Goal: Task Accomplishment & Management: Manage account settings

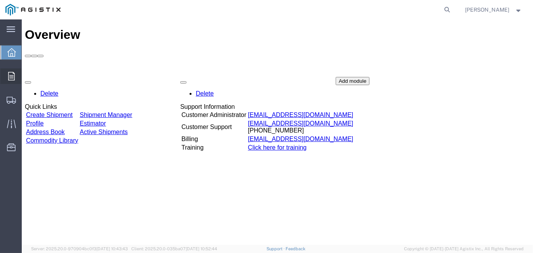
click at [11, 79] on icon at bounding box center [11, 76] width 7 height 9
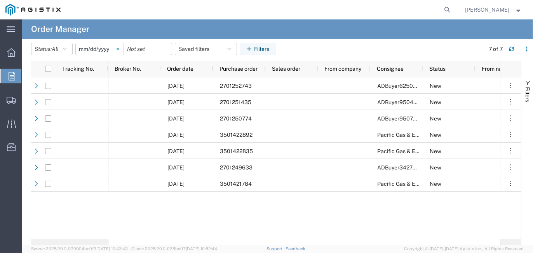
click at [115, 45] on svg-icon at bounding box center [118, 49] width 12 height 12
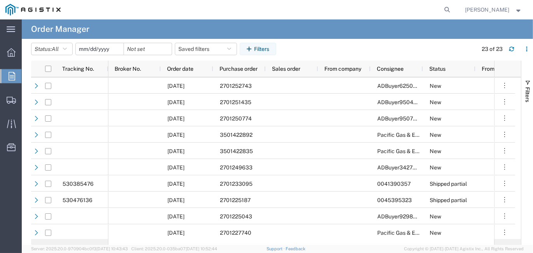
click at [98, 50] on input "date" at bounding box center [100, 49] width 48 height 12
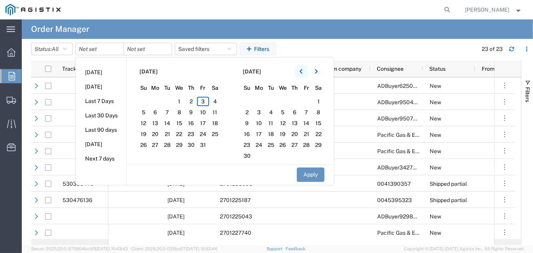
click at [301, 72] on button "button" at bounding box center [301, 71] width 12 height 12
click at [194, 147] on span "31" at bounding box center [191, 144] width 12 height 9
click at [312, 174] on button "Apply" at bounding box center [311, 174] width 28 height 14
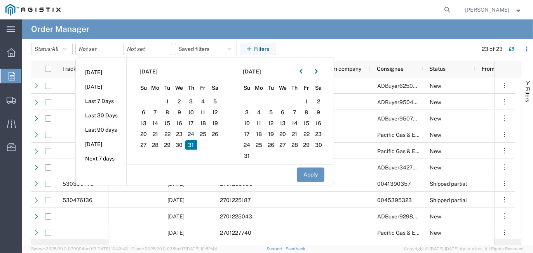
type input "[DATE]"
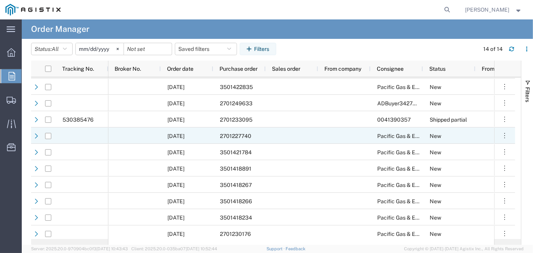
scroll to position [66, 0]
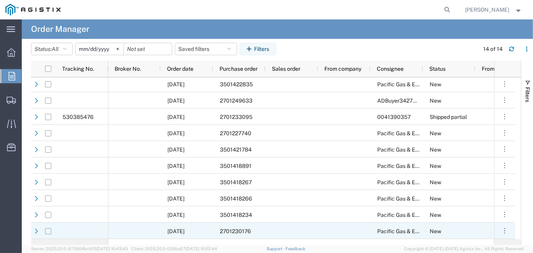
click at [45, 229] on input "Press Space to toggle row selection (unchecked)" at bounding box center [48, 231] width 6 height 6
checkbox input "true"
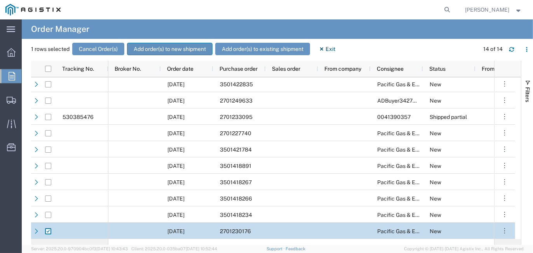
click at [173, 51] on button "Add order(s) to new shipment" at bounding box center [169, 49] width 85 height 12
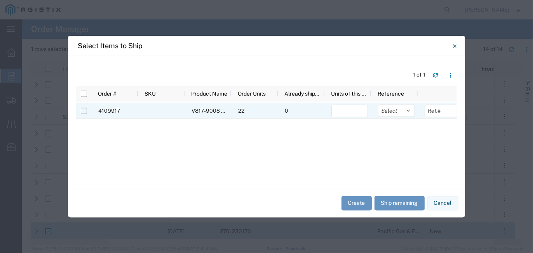
click at [84, 111] on input "Press Space to toggle row selection (unchecked)" at bounding box center [84, 111] width 6 height 6
checkbox input "true"
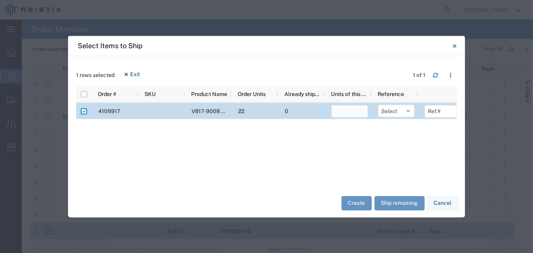
click at [354, 109] on input "number" at bounding box center [349, 111] width 37 height 12
type input "22"
click at [411, 111] on select "Select Purchase Order Delivery Number" at bounding box center [396, 111] width 37 height 12
select select "PURCHORD"
click at [378, 105] on select "Select Purchase Order Delivery Number" at bounding box center [396, 111] width 37 height 12
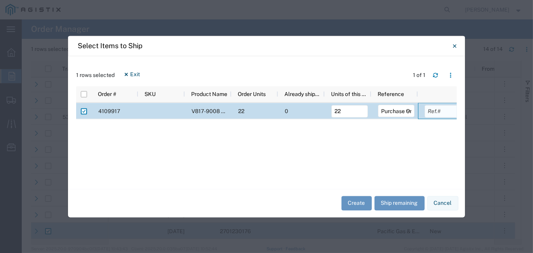
click at [443, 113] on input "text" at bounding box center [443, 111] width 37 height 12
type input "132979"
click at [355, 203] on button "Create" at bounding box center [357, 203] width 30 height 14
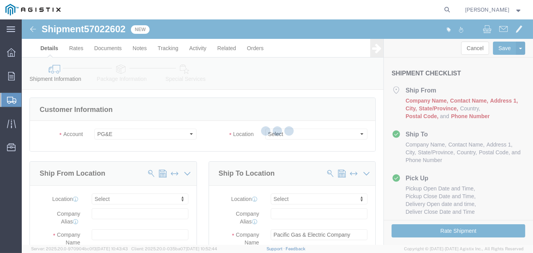
select select
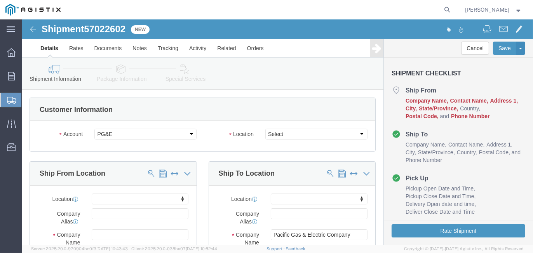
scroll to position [39, 0]
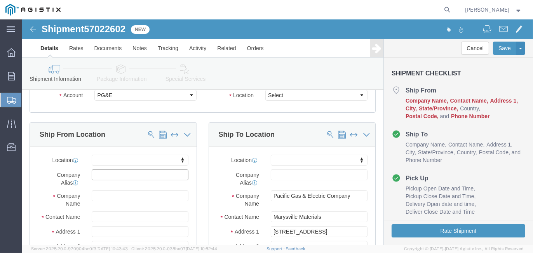
click input "text"
type input "SEECO"
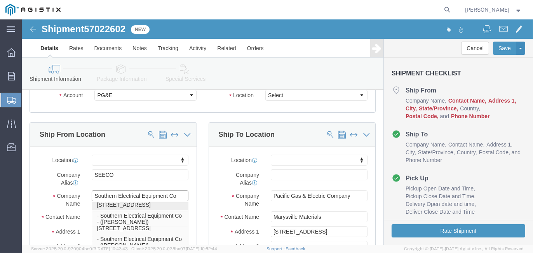
scroll to position [57, 0]
type input "Southern Electrical Equipment Co"
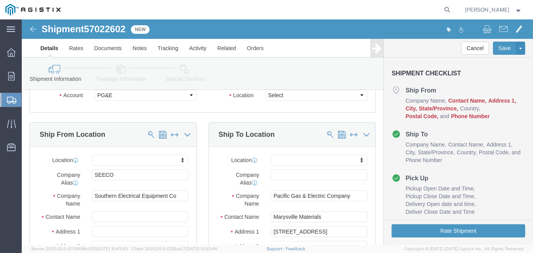
click div "Southern Electrical Equipment Co Southern Electrical Equipment Co"
click input "text"
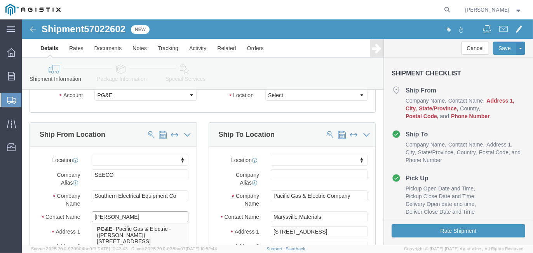
type input "[PERSON_NAME]"
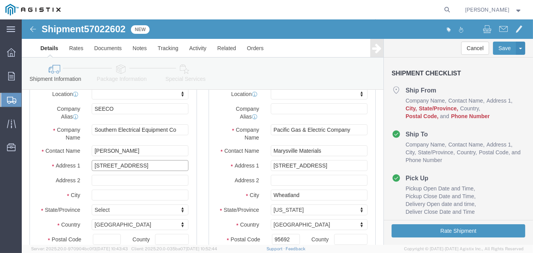
scroll to position [155, 0]
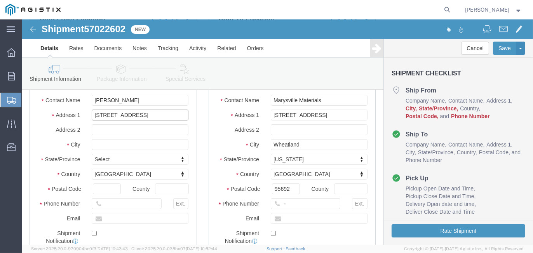
type input "[STREET_ADDRESS]"
click input "text"
type input "Indian Trail"
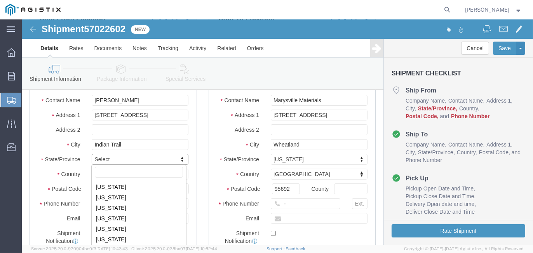
scroll to position [350, 0]
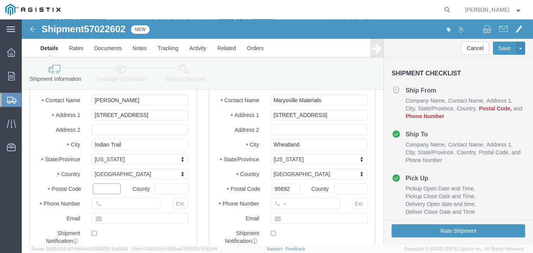
click input "text"
type input "28079"
type input "[GEOGRAPHIC_DATA]"
type input "[PHONE_NUMBER]"
click input "text"
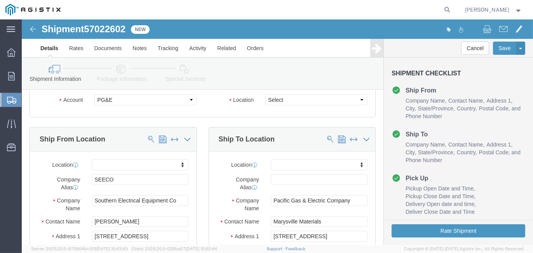
scroll to position [0, 0]
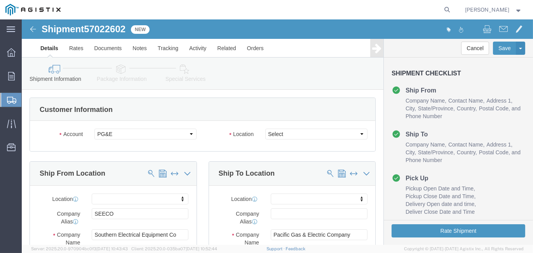
type input "[EMAIL_ADDRESS][DOMAIN_NAME]"
click select "Select All Others [GEOGRAPHIC_DATA] [GEOGRAPHIC_DATA] [GEOGRAPHIC_DATA] [GEOGRA…"
select select "19996"
click select "Select All Others [GEOGRAPHIC_DATA] [GEOGRAPHIC_DATA] [GEOGRAPHIC_DATA] [GEOGRA…"
click input "text"
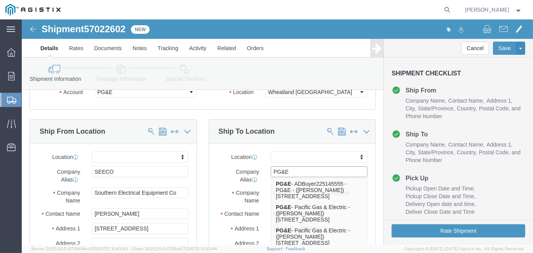
scroll to position [78, 0]
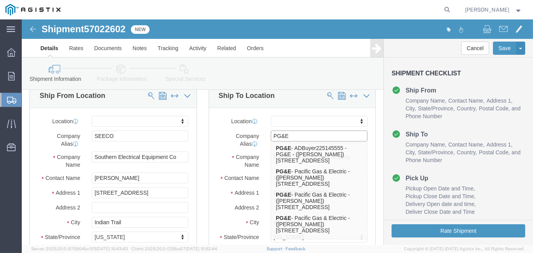
type input "PG&E"
click div "Address [STREET_ADDRESS]"
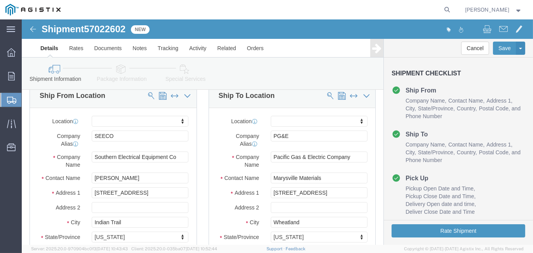
scroll to position [117, 0]
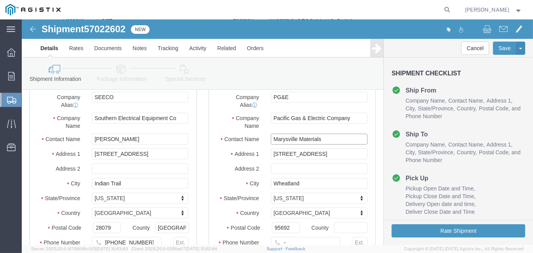
click input "Marysville Materials"
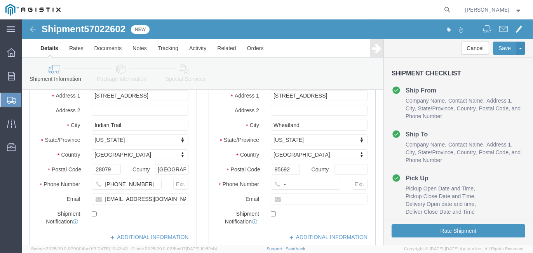
scroll to position [194, 0]
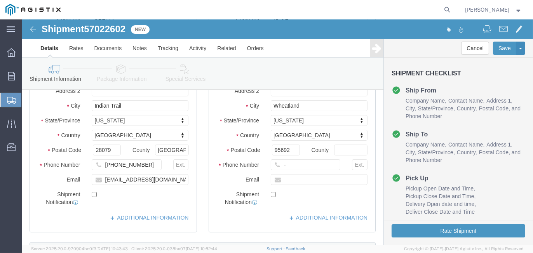
type input "Marysville Materials - [PERSON_NAME]"
click input "-"
click input "text"
type input "[EMAIL_ADDRESS][DOMAIN_NAME]"
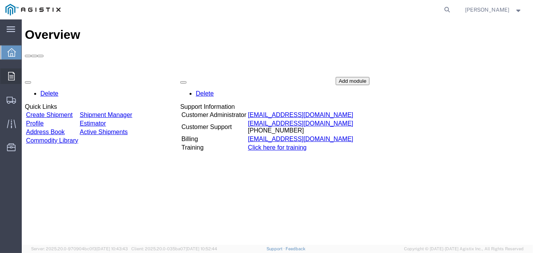
click at [11, 75] on icon at bounding box center [11, 76] width 7 height 9
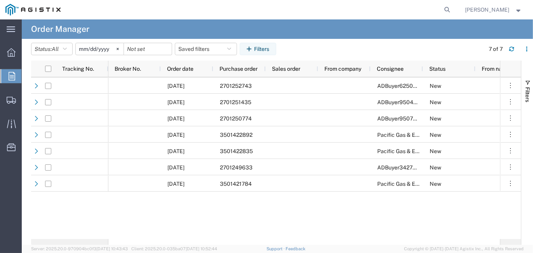
click at [103, 50] on input "[DATE]" at bounding box center [100, 49] width 48 height 12
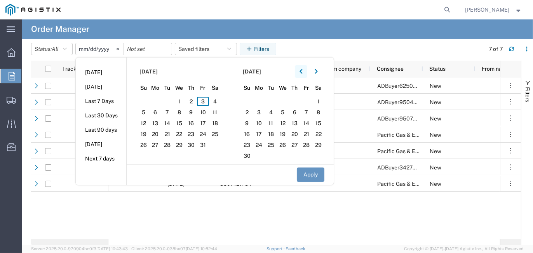
click at [302, 72] on icon "button" at bounding box center [301, 71] width 3 height 5
click at [207, 99] on span "1" at bounding box center [203, 101] width 12 height 9
click at [313, 174] on button "Apply" at bounding box center [311, 174] width 28 height 14
type input "2025-08-01"
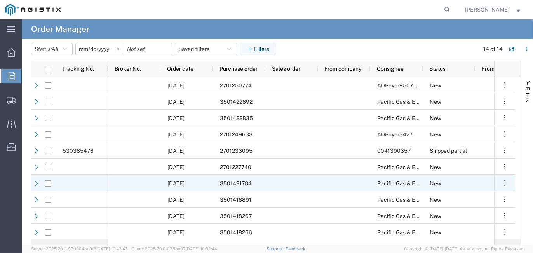
scroll to position [66, 0]
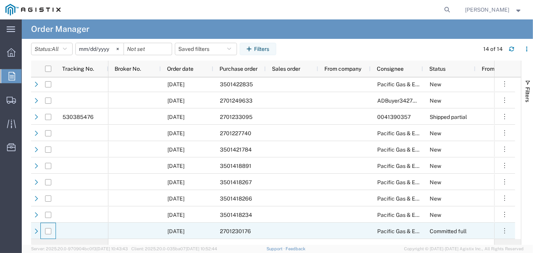
click at [43, 229] on div at bounding box center [48, 231] width 15 height 16
click at [48, 228] on input "Press Space to toggle row selection (unchecked)" at bounding box center [48, 231] width 6 height 6
checkbox input "true"
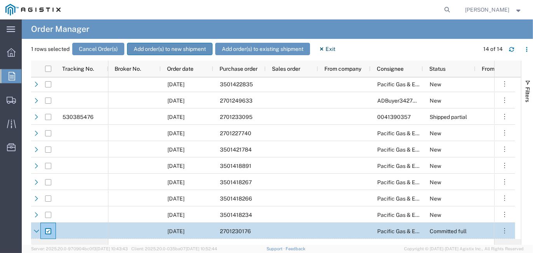
click at [171, 47] on button "Add order(s) to new shipment" at bounding box center [169, 49] width 85 height 12
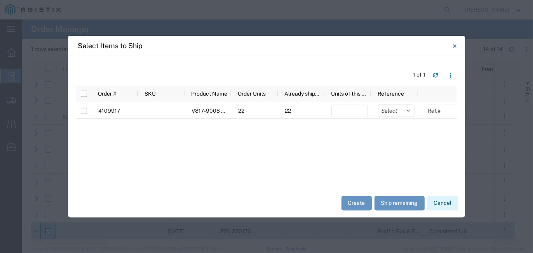
click at [446, 204] on button "Cancel" at bounding box center [442, 203] width 31 height 14
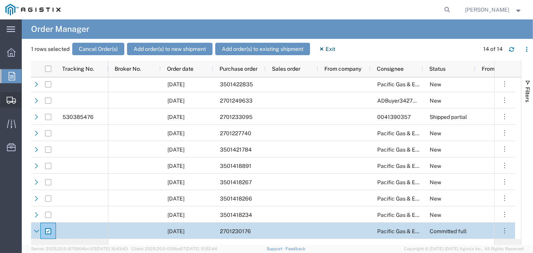
click at [0, 0] on span "Shipment Manager" at bounding box center [0, 0] width 0 height 0
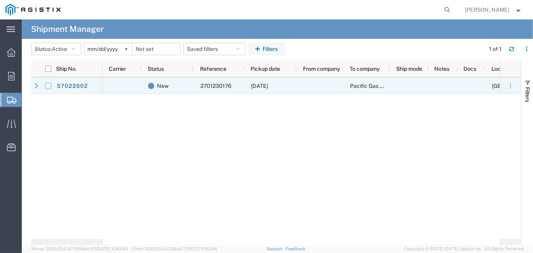
click at [45, 85] on input "Press Space to toggle row selection (unchecked)" at bounding box center [48, 86] width 6 height 6
checkbox input "true"
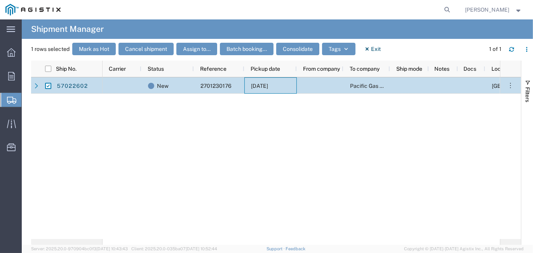
click at [289, 86] on div "10/03/2025" at bounding box center [270, 85] width 52 height 16
click at [360, 80] on div "Pacific Gas & Electric Company" at bounding box center [366, 85] width 47 height 16
click at [77, 82] on link "57022602" at bounding box center [72, 86] width 32 height 12
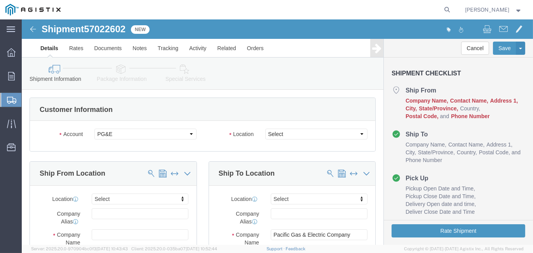
select select
click input "text"
type input "S"
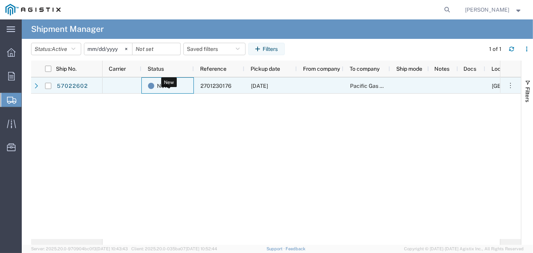
click at [165, 88] on span "New" at bounding box center [163, 86] width 12 height 16
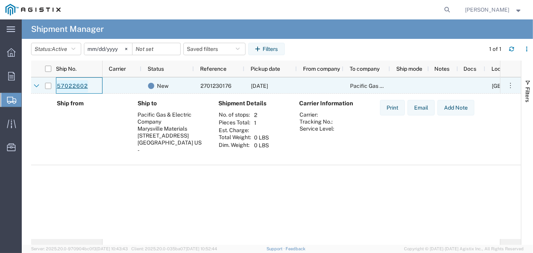
click at [71, 85] on link "57022602" at bounding box center [72, 86] width 32 height 12
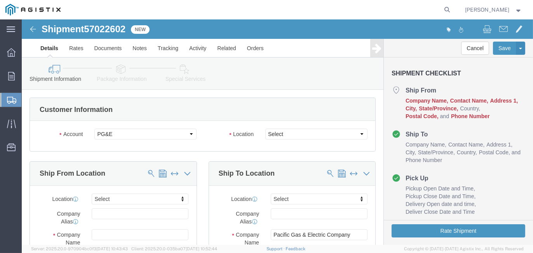
select select
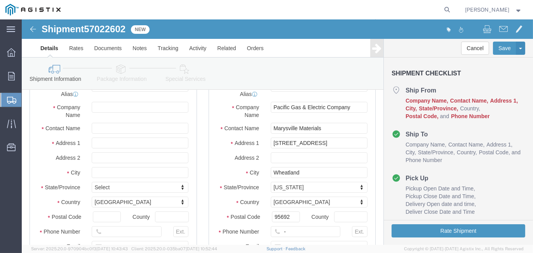
scroll to position [117, 0]
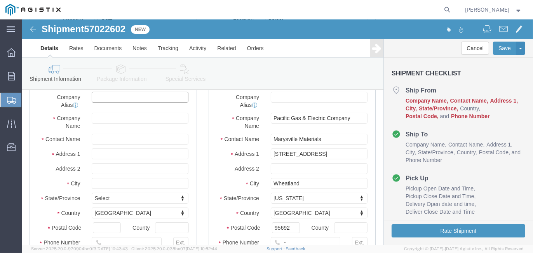
click input "text"
type input "SEECO"
type input "Southern Electrical Equip.CO"
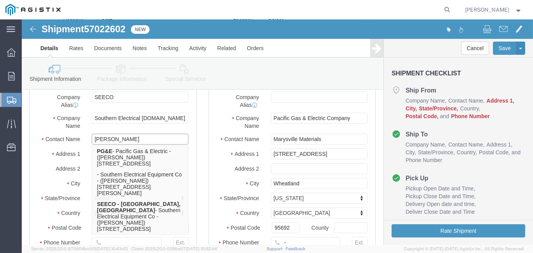
type input "[PERSON_NAME]"
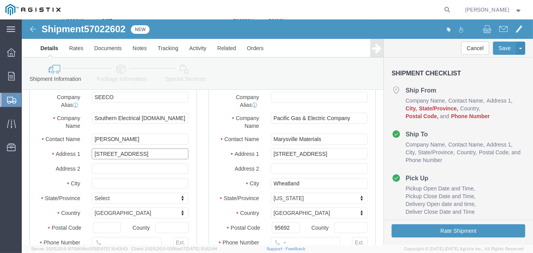
type input "[STREET_ADDRESS]"
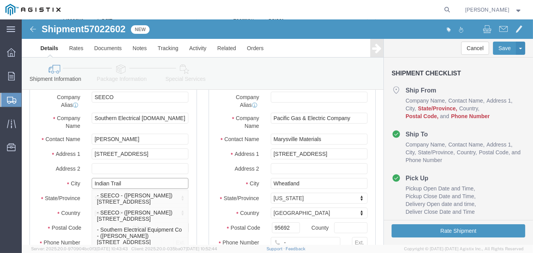
type input "Indian Trail"
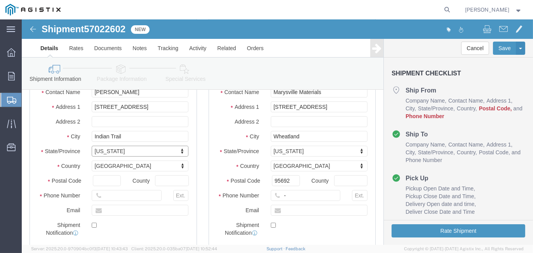
scroll to position [194, 0]
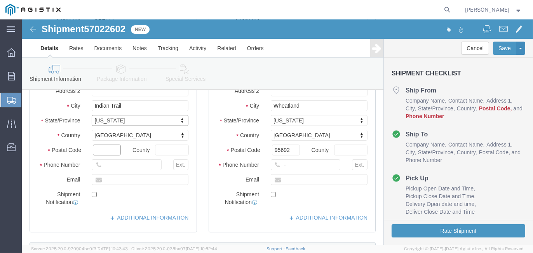
click input "text"
type input "28079"
type input "[GEOGRAPHIC_DATA]"
type input "[PHONE_NUMBER]"
click div "Location My Profile Location (OBSOLETE) BURNEY SC - GC TRAILER (OBSOLETE) BURNE…"
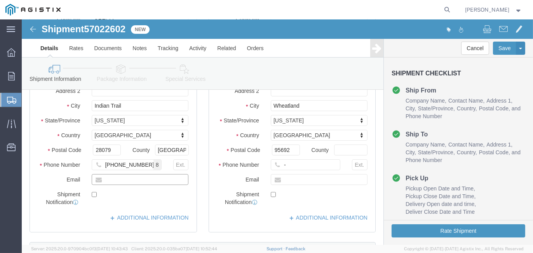
click input "text"
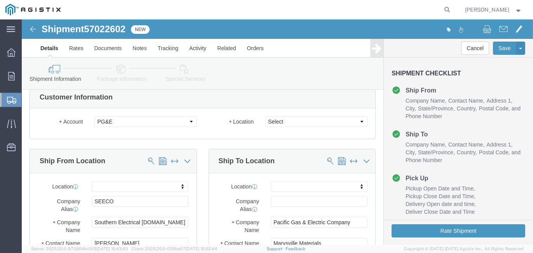
scroll to position [0, 0]
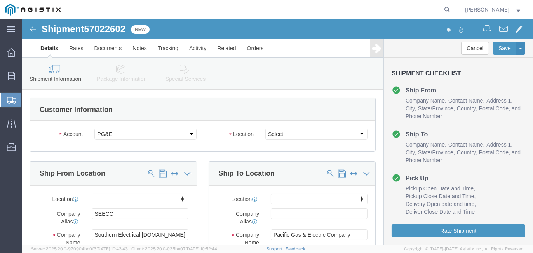
type input "[EMAIL_ADDRESS][DOMAIN_NAME]"
click select "Select All Others [GEOGRAPHIC_DATA] [GEOGRAPHIC_DATA] [GEOGRAPHIC_DATA] [GEOGRA…"
select select "19996"
click select "Select All Others [GEOGRAPHIC_DATA] [GEOGRAPHIC_DATA] [GEOGRAPHIC_DATA] [GEOGRA…"
click input "text"
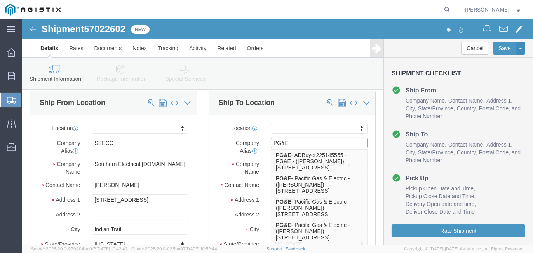
scroll to position [117, 0]
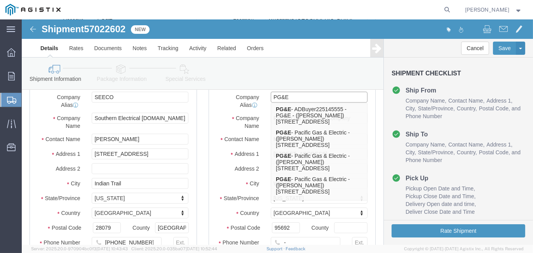
type input "PG&E"
click label "State/Province"
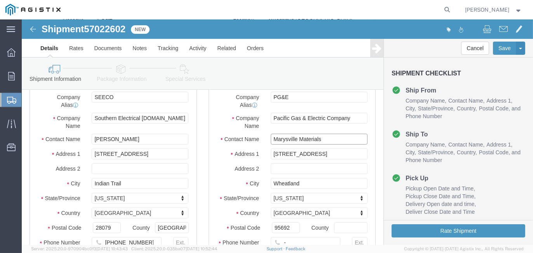
click input "Marysville Materials"
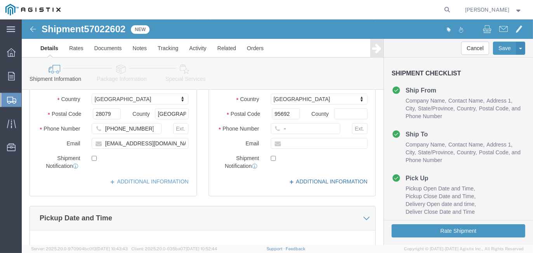
scroll to position [233, 0]
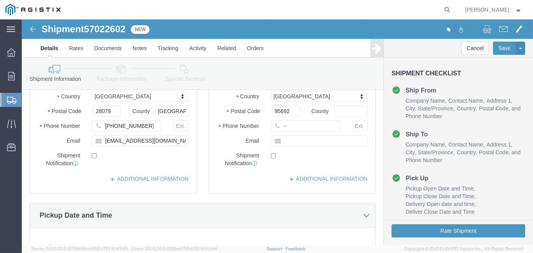
type input "Marysville Materials -RYan Orpilla Co."
click input "-"
click input "text"
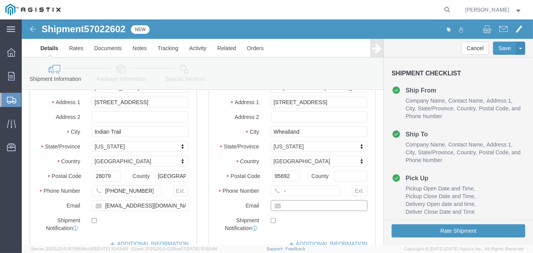
scroll to position [155, 0]
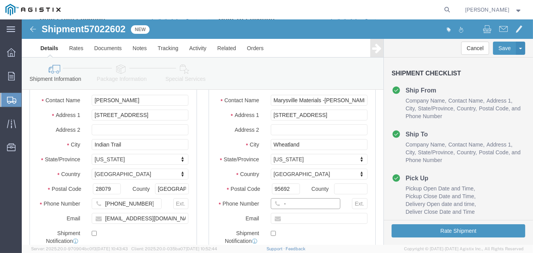
click input "-"
type input "-5307493019"
click input "text"
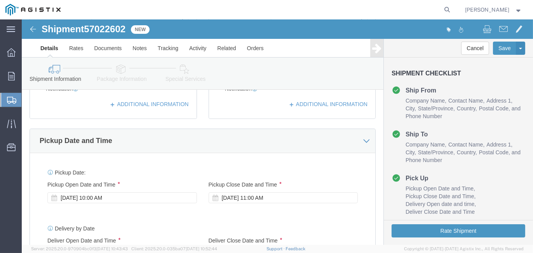
scroll to position [389, 0]
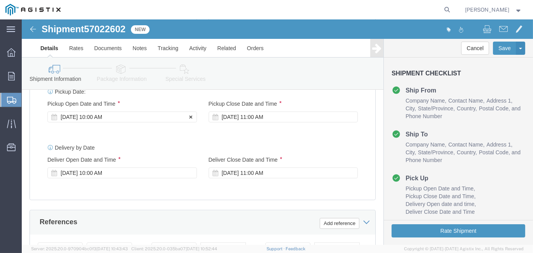
type input "[EMAIL_ADDRESS][DOMAIN_NAME]"
click div "[DATE] 10:00 AM"
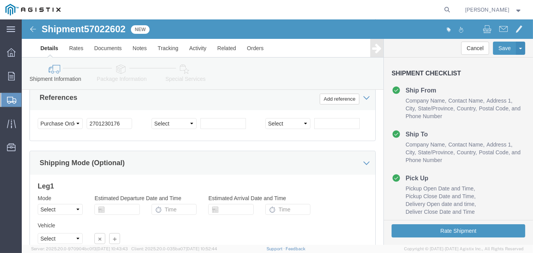
drag, startPoint x: 160, startPoint y: 137, endPoint x: 204, endPoint y: 129, distance: 44.6
click div "Shipping Mode (Optional)"
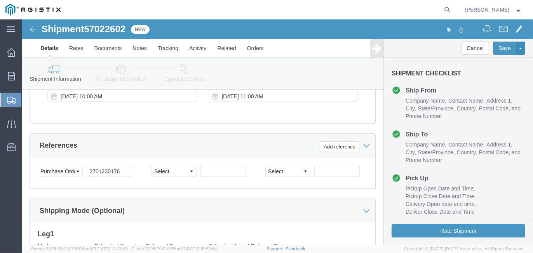
scroll to position [396, 0]
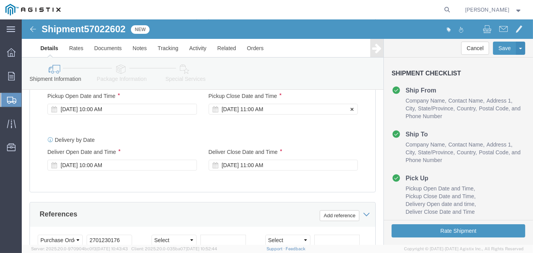
click div "[DATE] 11:00 AM"
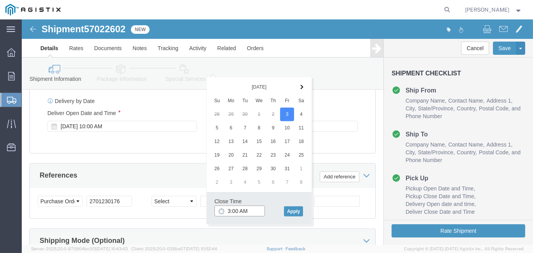
scroll to position [443, 0]
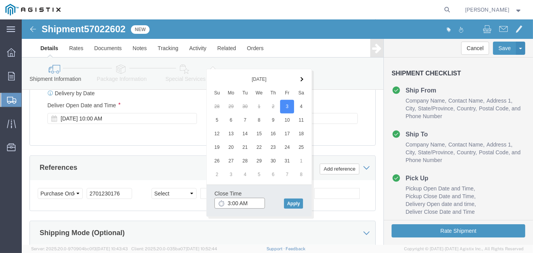
drag, startPoint x: 228, startPoint y: 221, endPoint x: 230, endPoint y: 200, distance: 21.5
click body "Shipment 57022602 New Details Rates Documents Notes Tracking Activity Related O…"
drag, startPoint x: 209, startPoint y: 183, endPoint x: 204, endPoint y: 183, distance: 5.1
click input "3:00 pm"
click input "2:00 PM"
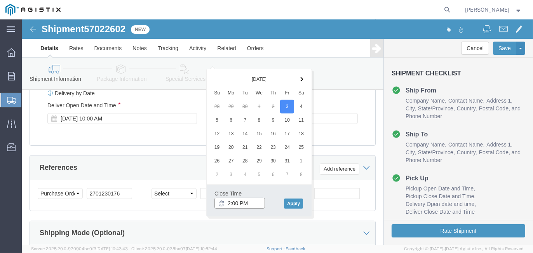
type input "3:00 PM"
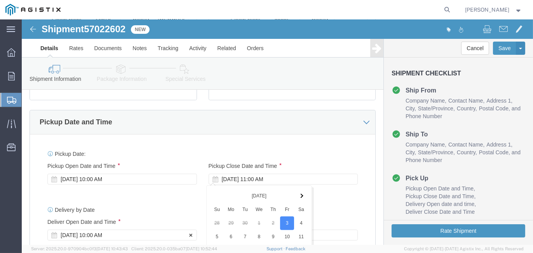
scroll to position [365, 0]
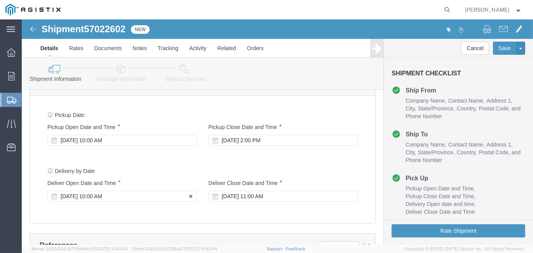
click div "[DATE] 10:00 AM"
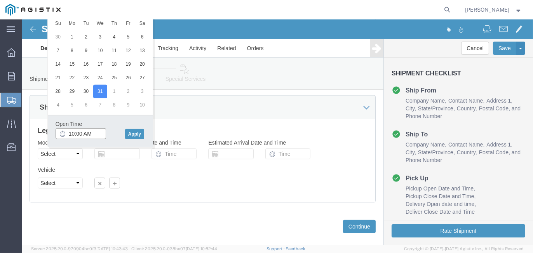
scroll to position [530, 0]
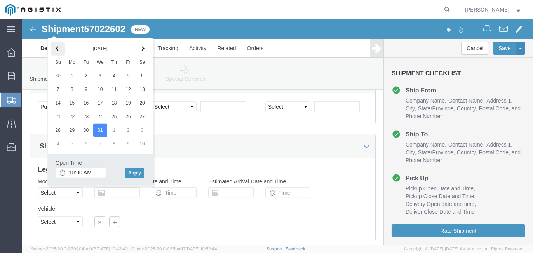
click th
click input "10:00 AM"
type input "9:00 AM"
click button "Apply"
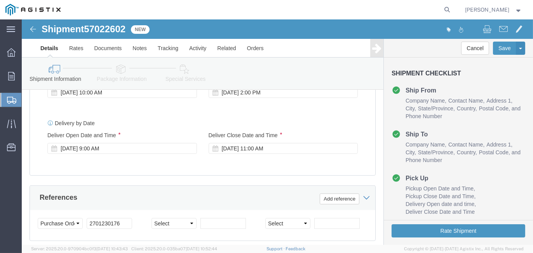
click div "[DATE] 11:00 AM"
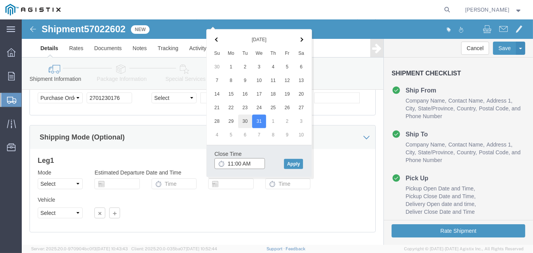
scroll to position [491, 0]
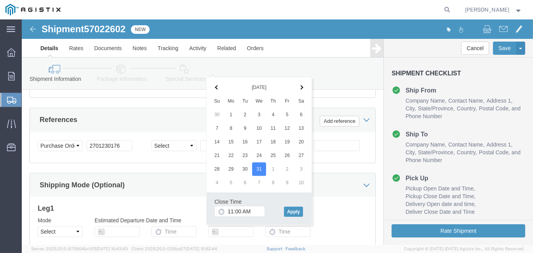
click th
click input "11:00 AM"
type input "3:00 PM"
click button "Apply"
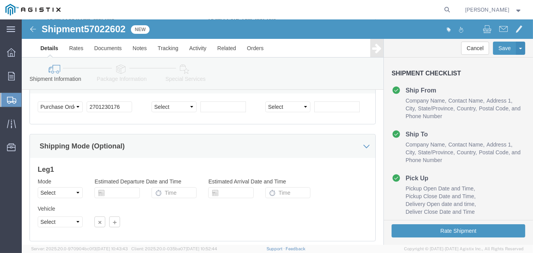
scroll to position [568, 0]
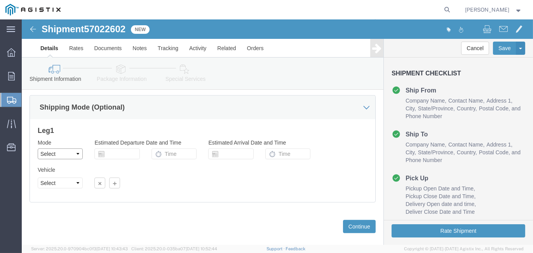
click select "Select Air Less than Truckload Multi-Leg Ocean Freight Rail Small Parcel Truckl…"
select select "LTL"
click select "Select Air Less than Truckload Multi-Leg Ocean Freight Rail Small Parcel Truckl…"
click select "Select Straight Truck"
select select "STTR"
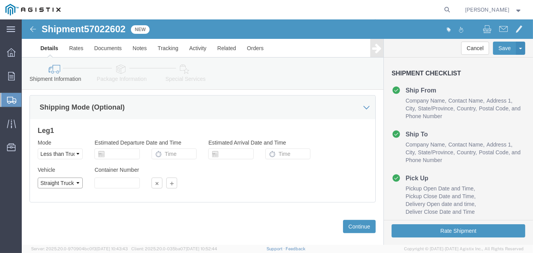
click select "Select Straight Truck"
click button "Continue"
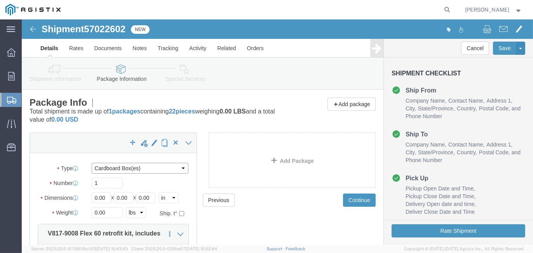
click select "Select Bulk Bundle(s) Cardboard Box(es) Carton(s) Crate(s) Drum(s) (Fiberboard)…"
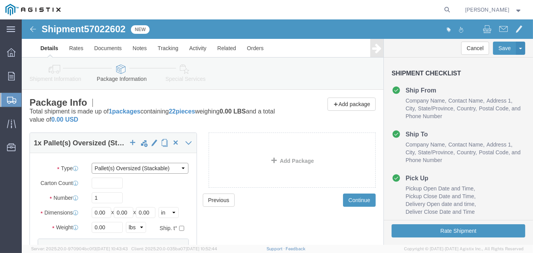
click select "Select Bulk Bundle(s) Cardboard Box(es) Carton(s) Crate(s) Drum(s) (Fiberboard)…"
select select "PONS"
click select "Select Bulk Bundle(s) Cardboard Box(es) Carton(s) Crate(s) Drum(s) (Fiberboard)…"
drag, startPoint x: 85, startPoint y: 191, endPoint x: 49, endPoint y: 182, distance: 36.8
click div "Dimensions Length 0.00 x Width 0.00 x Height 0.00 Select cm ft in"
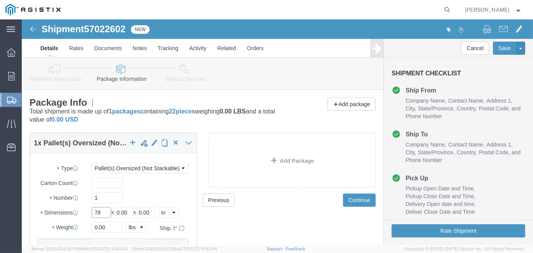
type input "78"
type input "72"
type input "5"
type input "47"
drag, startPoint x: 88, startPoint y: 210, endPoint x: 53, endPoint y: 203, distance: 35.7
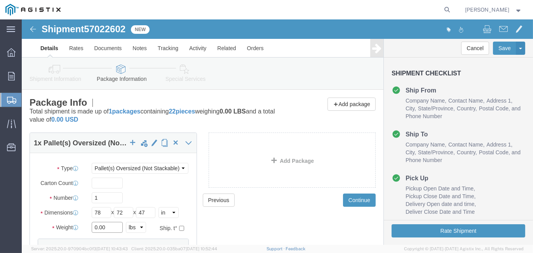
click div "Weight 0.00 Select kgs lbs Ship. t°"
type input "1220"
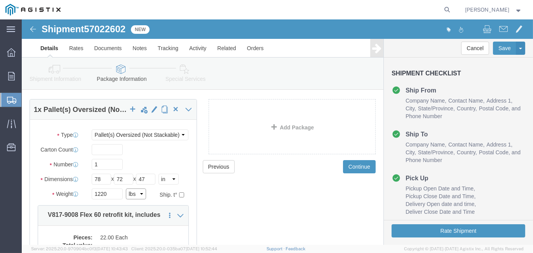
scroll to position [78, 0]
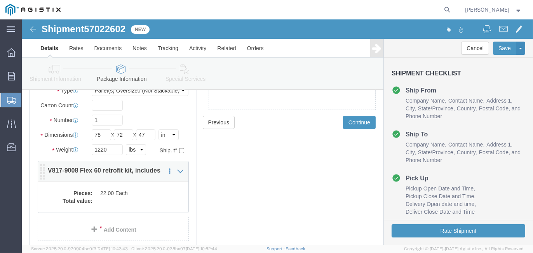
click dd
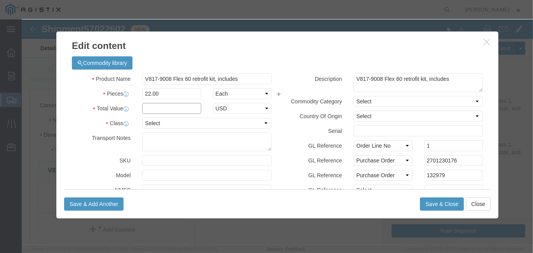
click input "text"
type input "120610.38"
select select "USD"
drag, startPoint x: 419, startPoint y: 185, endPoint x: 72, endPoint y: 176, distance: 346.7
click div "Save & Add Another Save & Close Close"
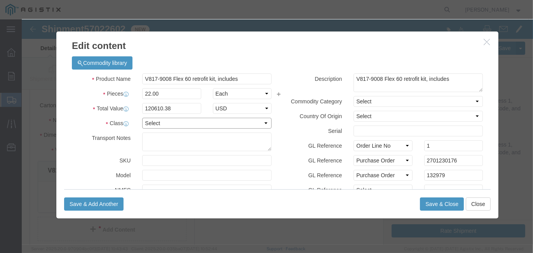
click select "Select 50 55 60 65 70 85 92.5 100 125 175 250 300 400"
click div "Save & Add Another Save & Close Close"
click select "Select 50 55 60 65 70 85 92.5 100 125 175 250 300 400"
select select "250"
click select "Select 50 55 60 65 70 85 92.5 100 125 175 250 300 400"
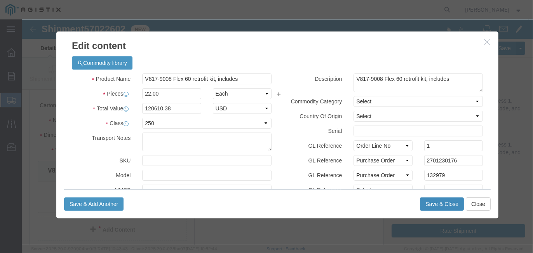
click button "Save & Close"
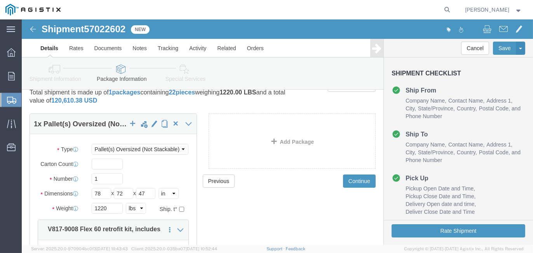
scroll to position [0, 0]
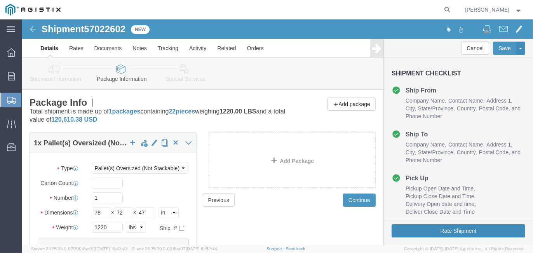
click button "Rate Shipment"
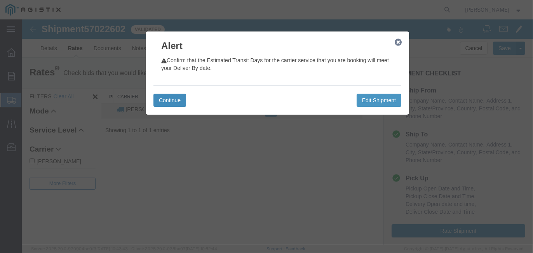
click at [170, 98] on button "Continue" at bounding box center [169, 100] width 33 height 13
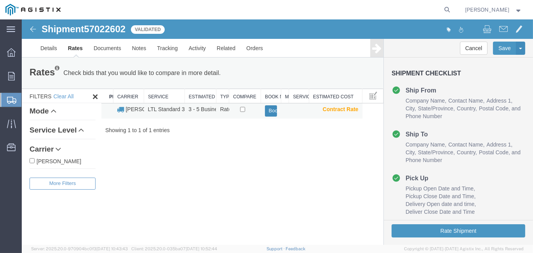
click at [272, 110] on button "Book" at bounding box center [271, 110] width 12 height 11
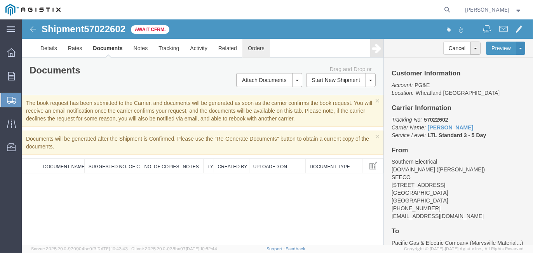
click at [253, 51] on link "Orders" at bounding box center [256, 48] width 28 height 19
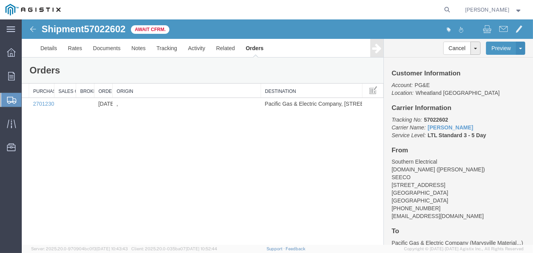
click at [111, 151] on div "Shipment 57022602 1 of 1 Await Cfrm. Details Rates Documents Notes Tracking Act…" at bounding box center [277, 132] width 511 height 226
click at [151, 28] on span "Await Cfrm." at bounding box center [150, 29] width 38 height 9
click at [97, 29] on span "57022602" at bounding box center [105, 29] width 42 height 10
click at [9, 77] on icon at bounding box center [11, 76] width 7 height 9
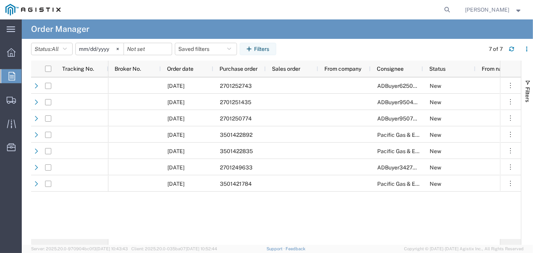
click at [113, 46] on input "[DATE]" at bounding box center [100, 49] width 48 height 12
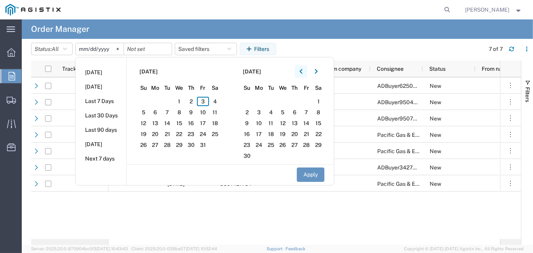
click at [301, 72] on button "button" at bounding box center [301, 71] width 12 height 12
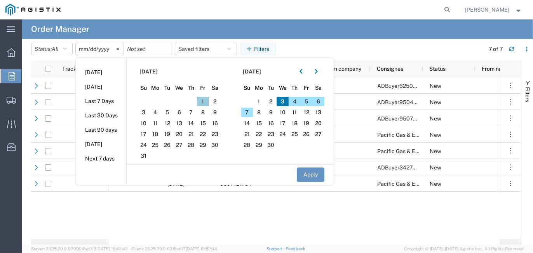
click at [206, 98] on span "1" at bounding box center [203, 101] width 12 height 9
click at [316, 173] on button "Apply" at bounding box center [311, 174] width 28 height 14
type input "2025-08-01"
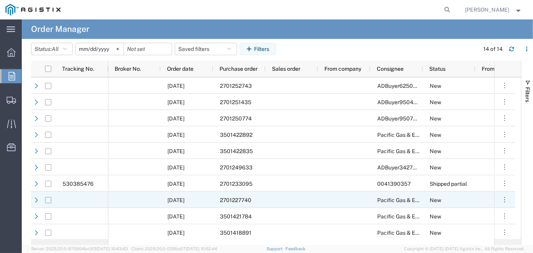
click at [49, 202] on input "Press Space to toggle row selection (unchecked)" at bounding box center [48, 200] width 6 height 6
checkbox input "true"
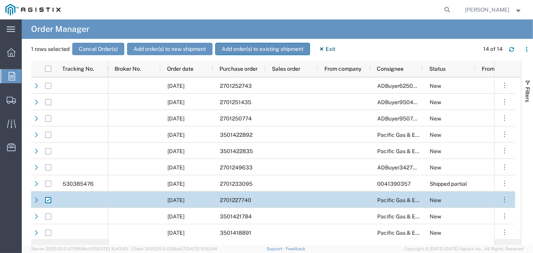
click at [268, 50] on button "Add order(s) to existing shipment" at bounding box center [262, 49] width 95 height 12
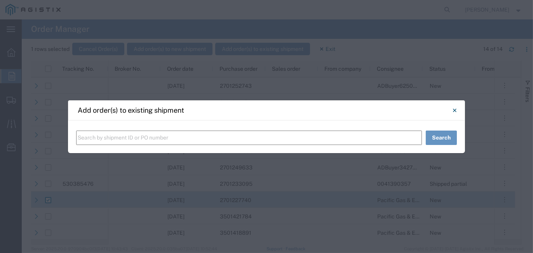
click at [122, 137] on input "text" at bounding box center [249, 138] width 346 height 14
type input "57022602"
click at [448, 137] on button "Search" at bounding box center [441, 138] width 31 height 14
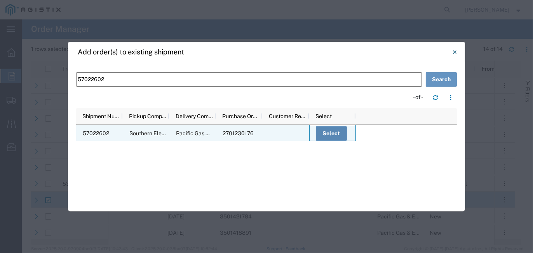
click at [332, 136] on button "Select" at bounding box center [331, 133] width 31 height 14
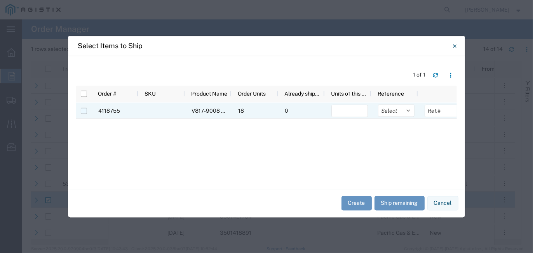
click at [84, 110] on input "Press Space to toggle row selection (unchecked)" at bounding box center [84, 111] width 6 height 6
checkbox input "true"
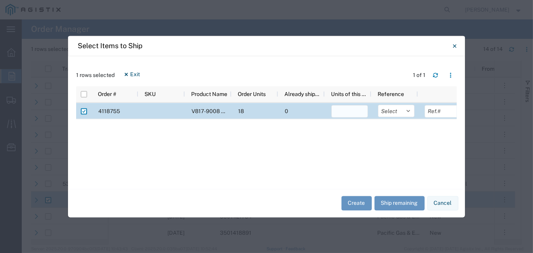
click at [360, 114] on input "number" at bounding box center [349, 111] width 37 height 12
type input "18"
click at [410, 110] on select "Select Purchase Order Delivery Number" at bounding box center [396, 111] width 37 height 12
select select "PURCHORD"
click at [378, 105] on select "Select Purchase Order Delivery Number" at bounding box center [396, 111] width 37 height 12
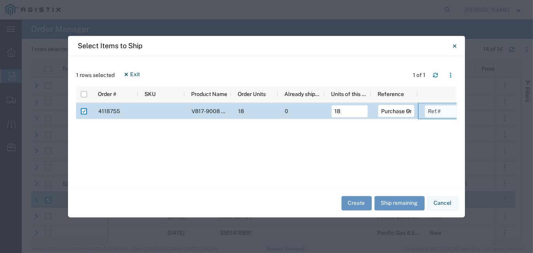
click at [447, 109] on input "text" at bounding box center [443, 111] width 37 height 12
type input "132953"
click at [358, 205] on button "Create" at bounding box center [357, 203] width 30 height 14
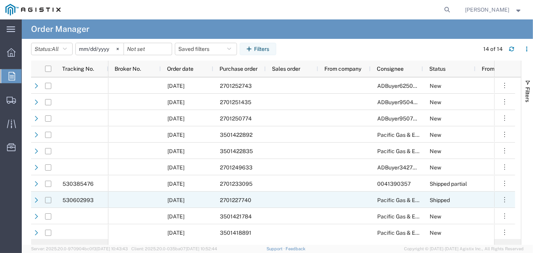
click at [47, 201] on input "Press Space to toggle row selection (unchecked)" at bounding box center [48, 200] width 6 height 6
checkbox input "true"
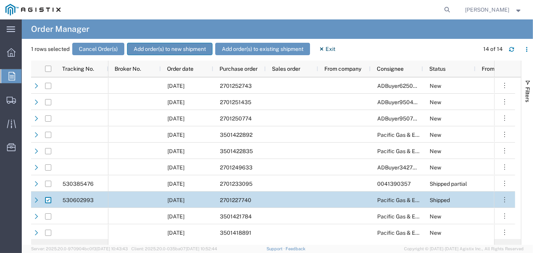
click at [171, 50] on button "Add order(s) to new shipment" at bounding box center [169, 49] width 85 height 12
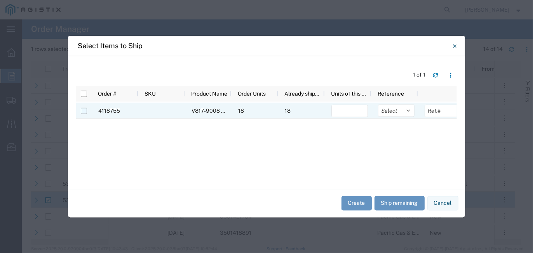
click at [87, 108] on input "Press Space to toggle row selection (unchecked)" at bounding box center [84, 111] width 6 height 6
checkbox input "true"
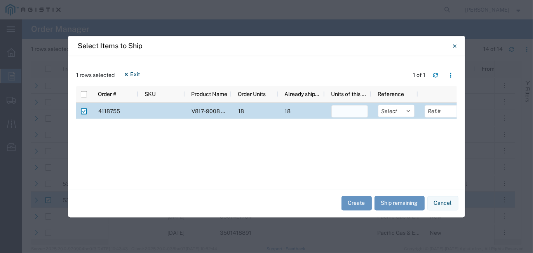
click at [357, 112] on input "number" at bounding box center [349, 111] width 37 height 12
type input "12"
click at [410, 112] on select "Select Purchase Order Delivery Number" at bounding box center [396, 111] width 37 height 12
select select "PURCHORD"
click at [378, 105] on select "Select Purchase Order Delivery Number" at bounding box center [396, 111] width 37 height 12
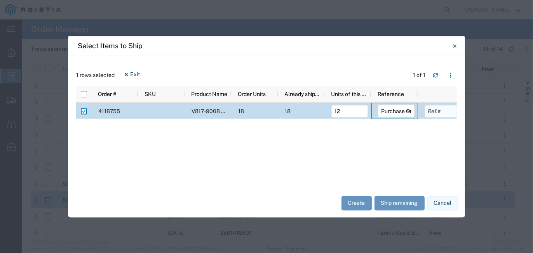
click at [428, 111] on input "text" at bounding box center [443, 111] width 37 height 12
type input "132953"
click at [361, 198] on button "Create" at bounding box center [357, 203] width 30 height 14
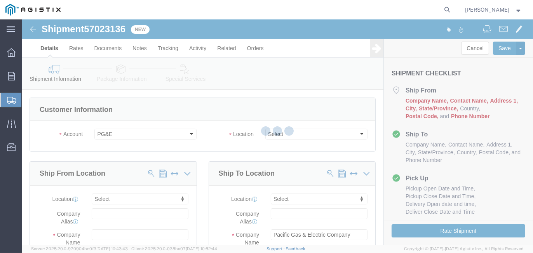
select select
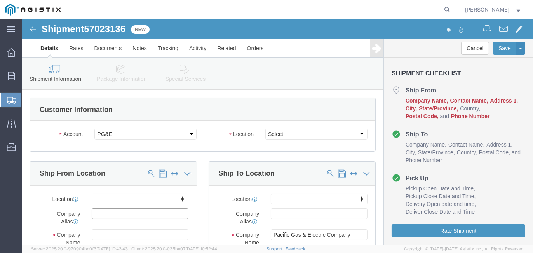
click input "text"
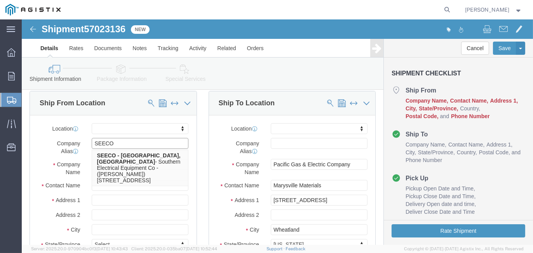
scroll to position [78, 0]
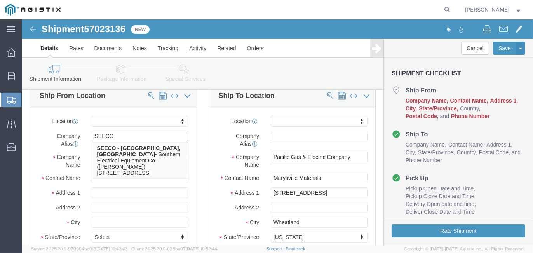
type input "SEECO"
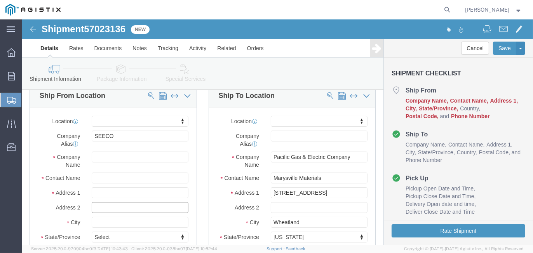
click input "text"
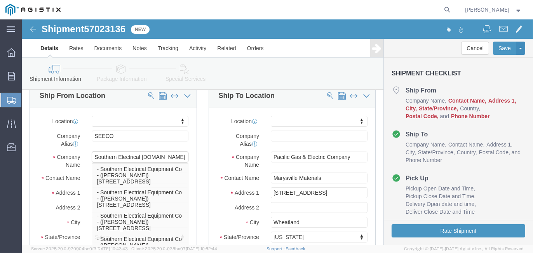
type input "Southern Electrical Equip.CO"
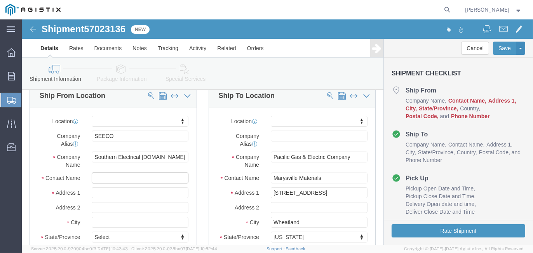
click input "text"
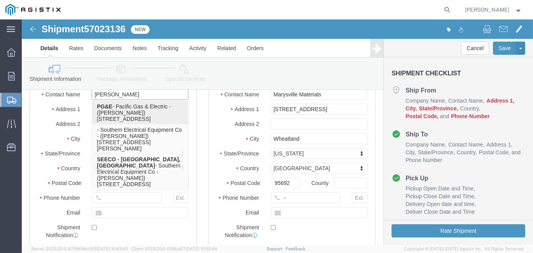
scroll to position [194, 0]
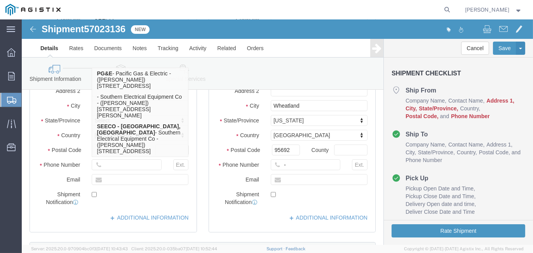
type input "[PERSON_NAME]"
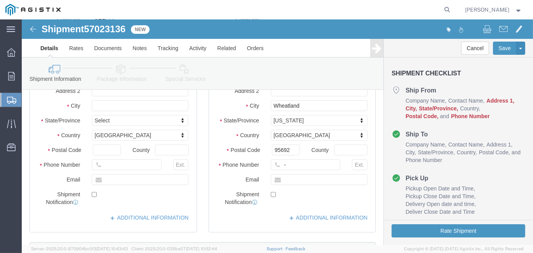
click div "Shipment Notification"
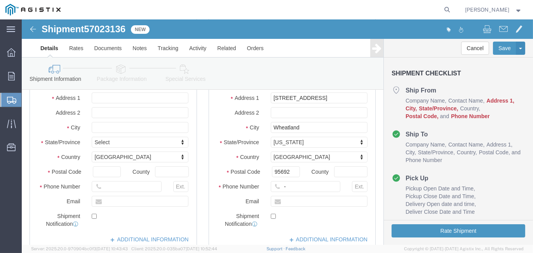
scroll to position [155, 0]
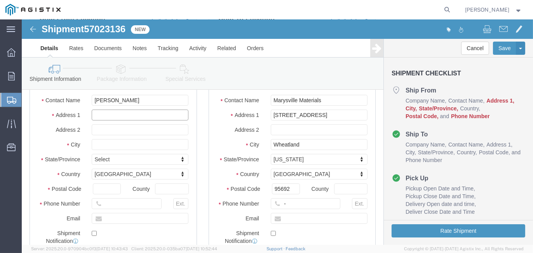
click input "text"
type input "[STREET_ADDRESS]"
type input "C"
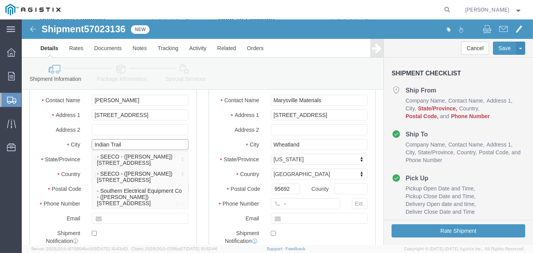
type input "Indian Trail"
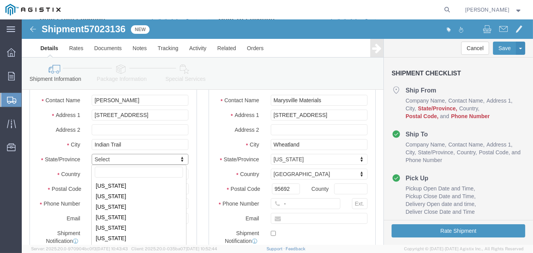
scroll to position [350, 0]
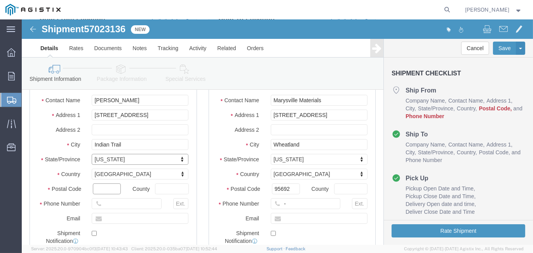
click input "text"
type input "28079"
type input "[GEOGRAPHIC_DATA]"
type input "[PHONE_NUMBER]"
click input "text"
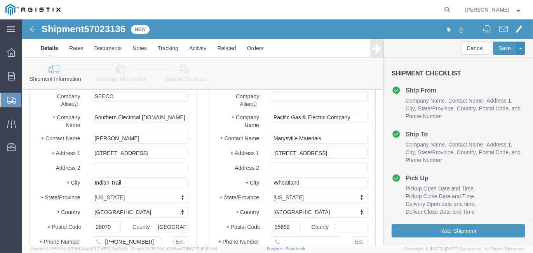
scroll to position [78, 0]
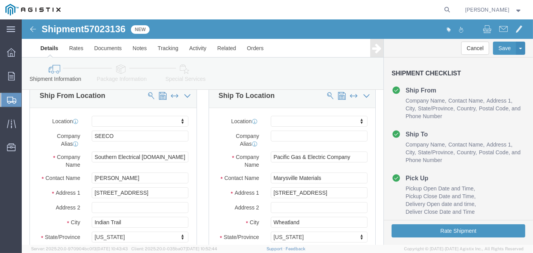
type input "tedwards@seecoswitch.com"
click input "text"
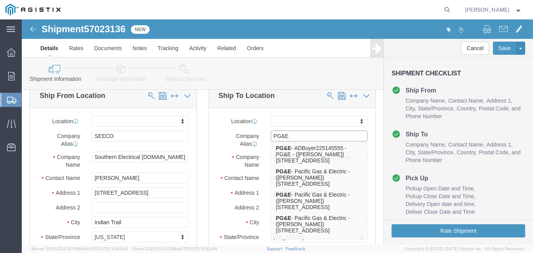
type input "PG&E"
click div "Location My Profile Location (OBSOLETE) BURNEY SC - GC TRAILER (OBSOLETE) BURNE…"
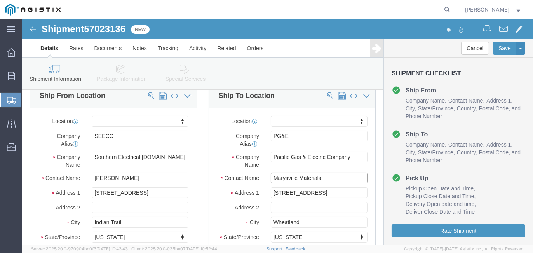
click input "Marysville Materials"
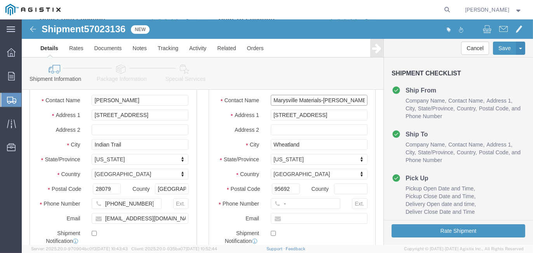
type input "Marysville Materials-Ryan Orpilla"
click input "-"
type input "-5307493019"
click input "text"
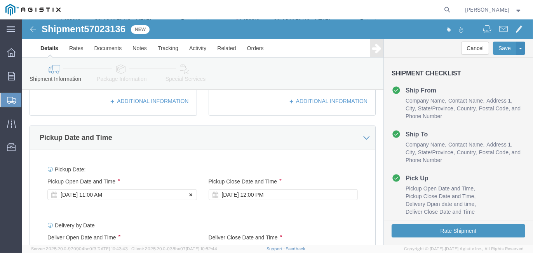
type input "[EMAIL_ADDRESS][DOMAIN_NAME]"
click div "[DATE] 11:00 AM"
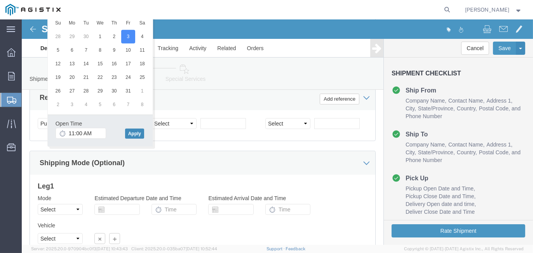
click button "Apply"
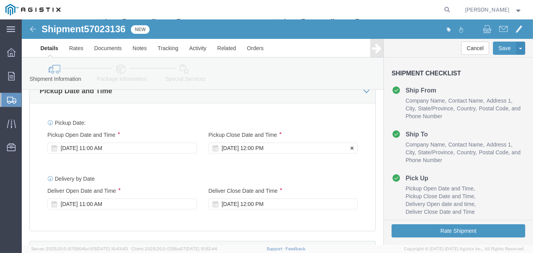
click div "Oct 03 2025 12:00 PM"
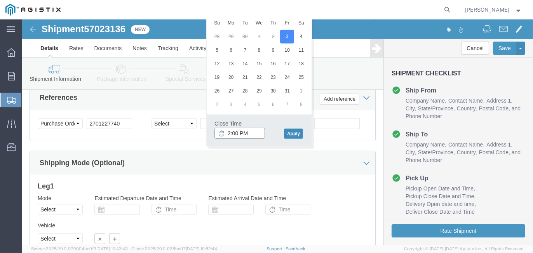
type input "2:00 PM"
click button "Apply"
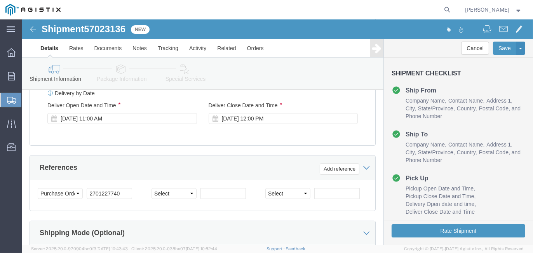
scroll to position [435, 0]
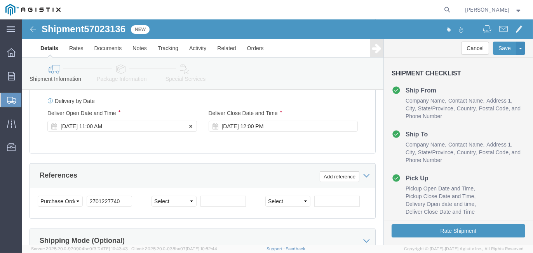
click div "[DATE] 11:00 AM"
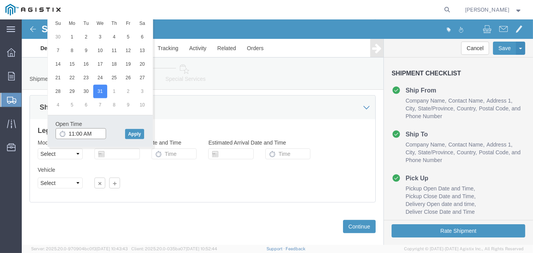
scroll to position [491, 0]
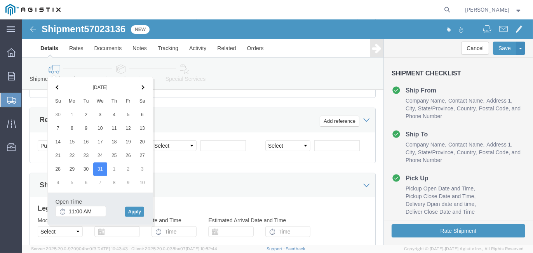
click th
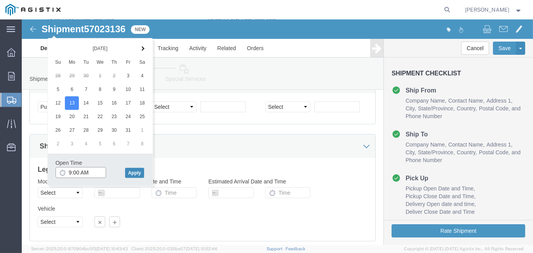
type input "9:00 AM"
click button "Apply"
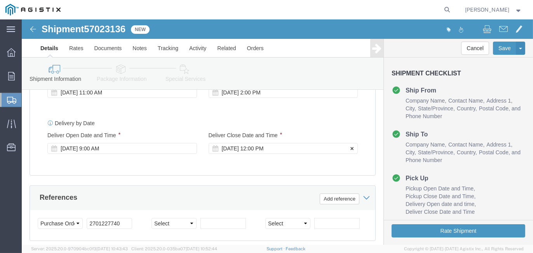
click div "Dec 31 2025 12:00 PM"
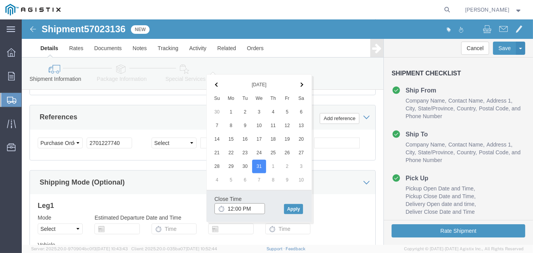
scroll to position [491, 0]
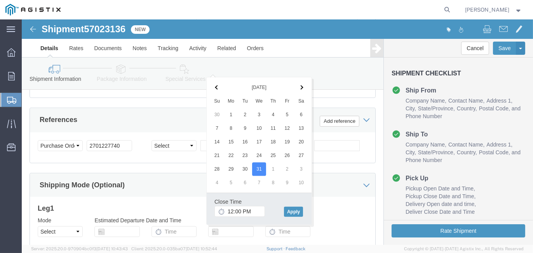
click span
type input "3:00 PM"
click button "Apply"
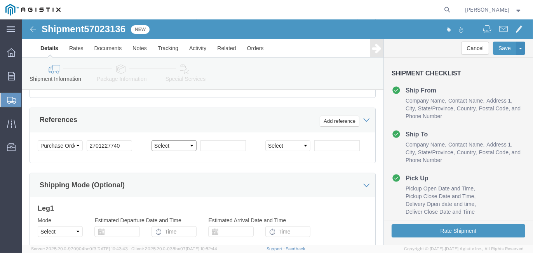
click select "Select Account Type Activity ID Airline Appointment Number ASN Batch Request # …"
select select "SALEORDR"
click select "Select Account Type Activity ID Airline Appointment Number ASN Batch Request # …"
click input "text"
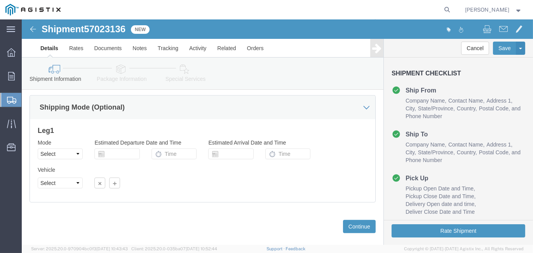
type input "132953"
click select "Select Air Less than Truckload Multi-Leg Ocean Freight Rail Small Parcel Truckl…"
select select "LTL"
click select "Select Air Less than Truckload Multi-Leg Ocean Freight Rail Small Parcel Truckl…"
click select "Select Straight Truck"
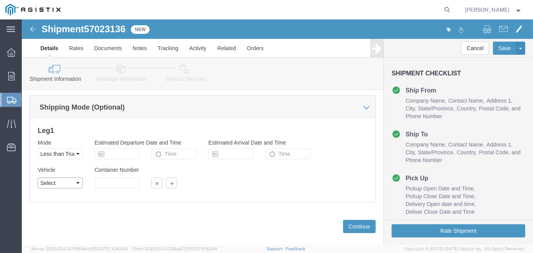
select select "STTR"
click select "Select Straight Truck"
click button "Continue"
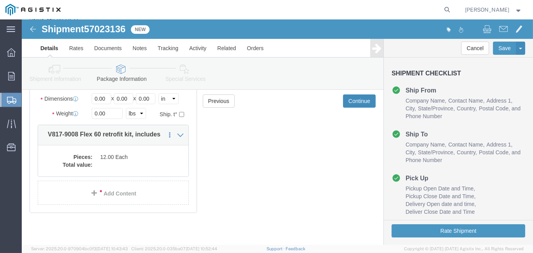
scroll to position [100, 0]
click dd
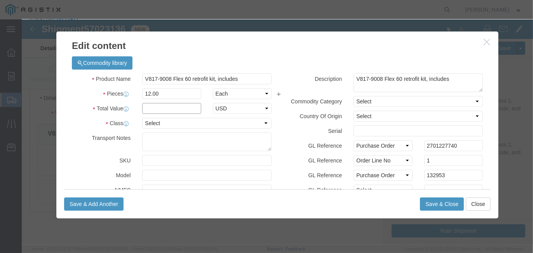
click input "text"
type input "65787.48"
select select "USD"
click select "Select 50 55 60 65 70 85 92.5 100 125 175 250 300 400"
select select "250"
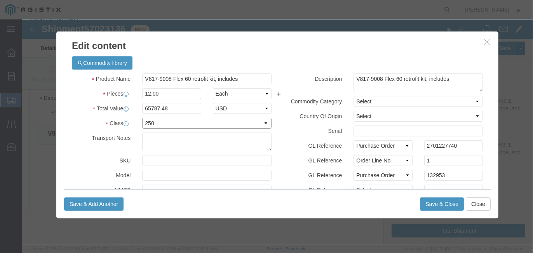
click select "Select 50 55 60 65 70 85 92.5 100 125 175 250 300 400"
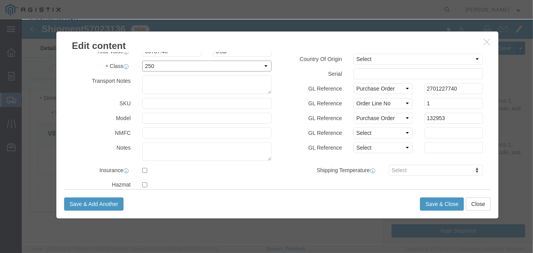
scroll to position [7, 0]
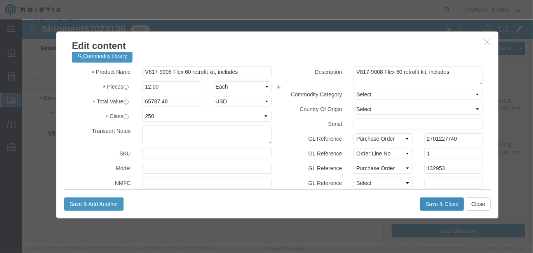
click button "Save & Close"
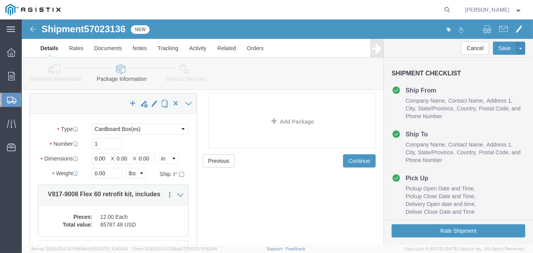
scroll to position [22, 0]
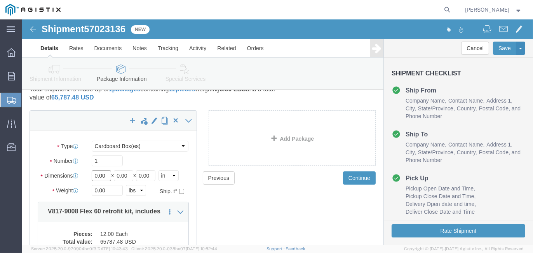
drag, startPoint x: 85, startPoint y: 159, endPoint x: 33, endPoint y: 149, distance: 52.2
click div "Package Type Select Bulk Bundle(s) Cardboard Box(es) Carton(s) Crate(s) Drum(s)…"
click input "0.00"
drag, startPoint x: 83, startPoint y: 157, endPoint x: 55, endPoint y: 154, distance: 28.5
click div "Dimensions Length 0.00 x Width 0.00 x Height 0.00 Select cm ft in"
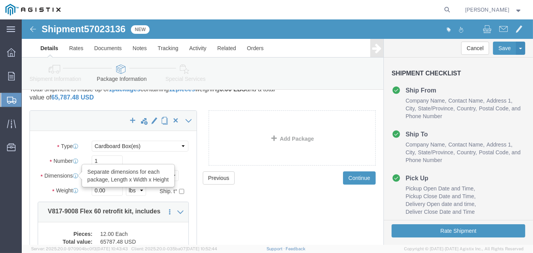
type input "78"
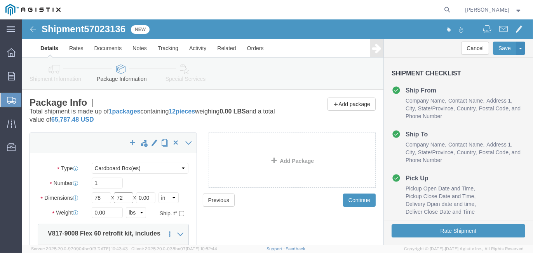
type input "72"
click div "Package Type Select Bulk Bundle(s) Cardboard Box(es) Carton(s) Crate(s) Drum(s)…"
drag, startPoint x: 134, startPoint y: 177, endPoint x: 108, endPoint y: 175, distance: 25.3
click div "Length 78 x Width 72 x Height 0.00 Select cm ft in"
type input "47"
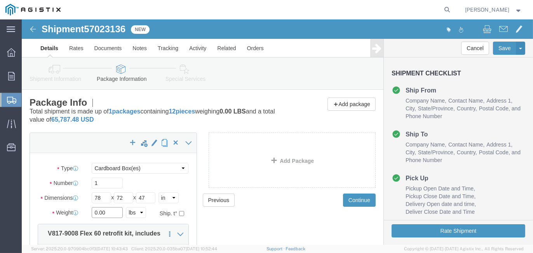
drag, startPoint x: 93, startPoint y: 194, endPoint x: 62, endPoint y: 193, distance: 31.5
click div "Weight 0.00 Select kgs lbs Ship. t°"
type input "1220"
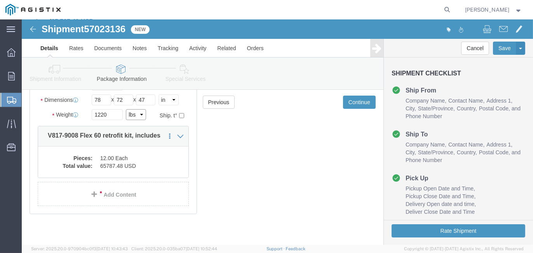
scroll to position [100, 0]
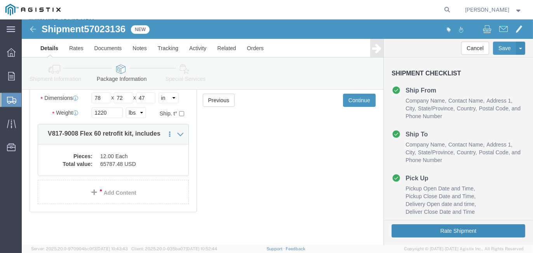
drag, startPoint x: 446, startPoint y: 214, endPoint x: 252, endPoint y: 184, distance: 197.1
click form "Shipment 57023136 New Details Rates Documents Notes Tracking Activity Related O…"
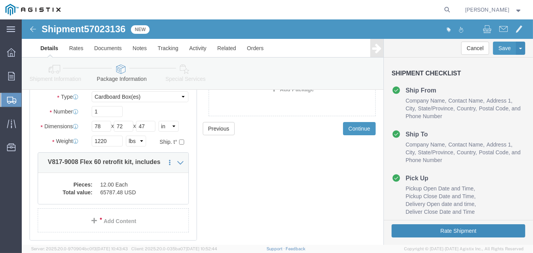
scroll to position [61, 0]
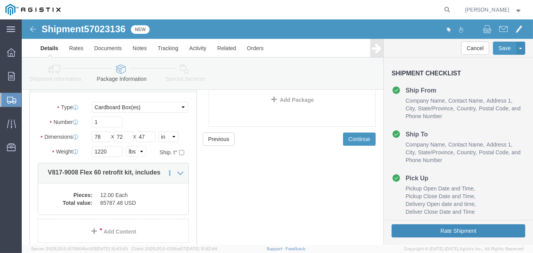
click button "Rate Shipment"
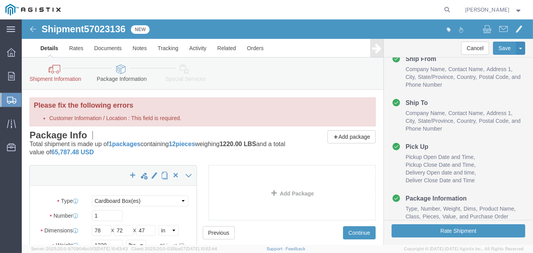
scroll to position [40, 0]
click button "Rate Shipment"
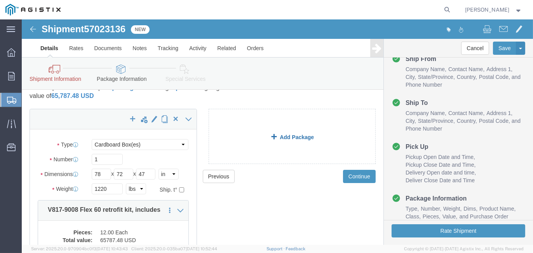
scroll to position [132, 0]
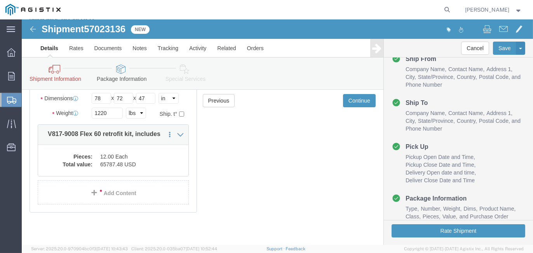
click img
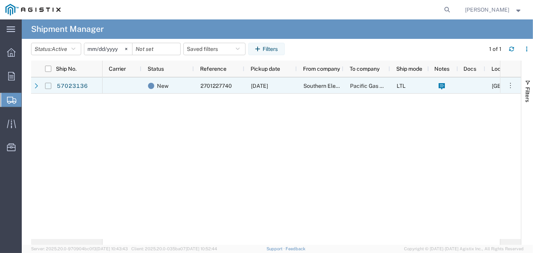
click at [47, 84] on input "Press Space to toggle row selection (unchecked)" at bounding box center [48, 86] width 6 height 6
checkbox input "true"
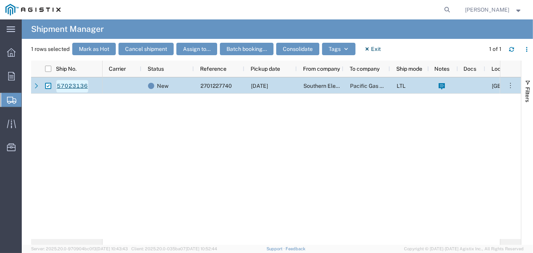
click at [68, 87] on link "57023136" at bounding box center [72, 86] width 32 height 12
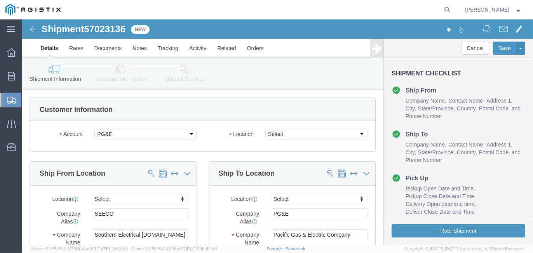
select select
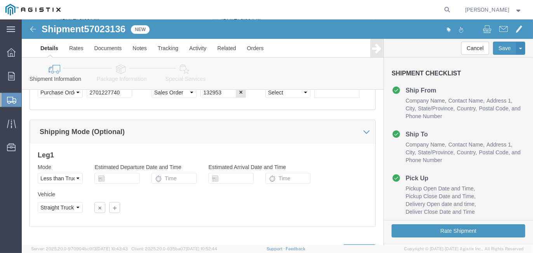
scroll to position [579, 0]
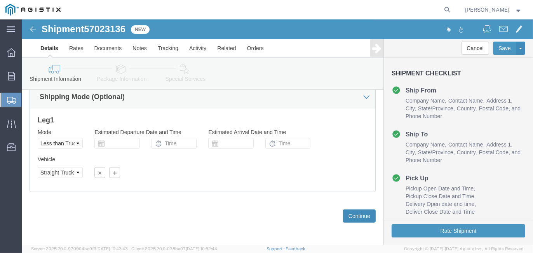
click button "Continue"
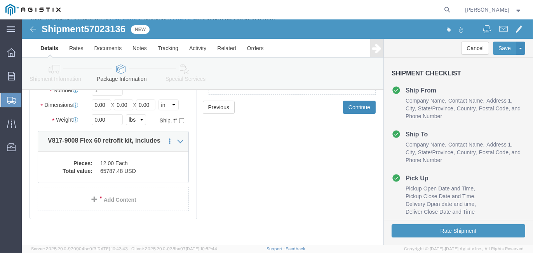
scroll to position [100, 0]
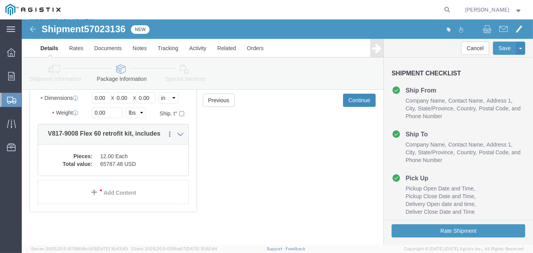
click button "Continue"
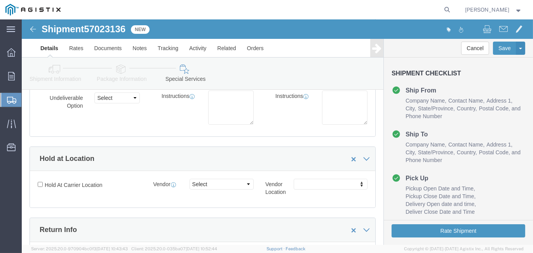
scroll to position [376, 0]
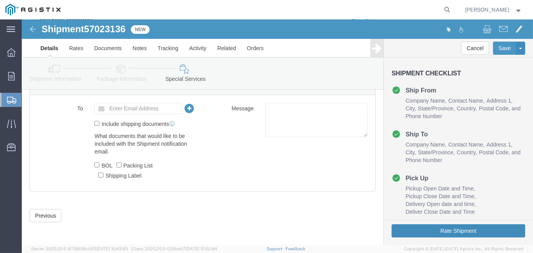
click button "Rate Shipment"
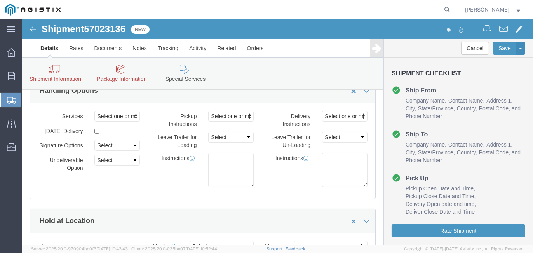
scroll to position [0, 0]
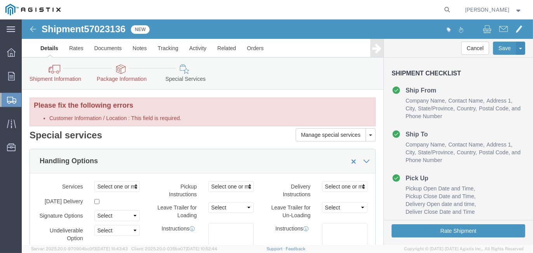
click img
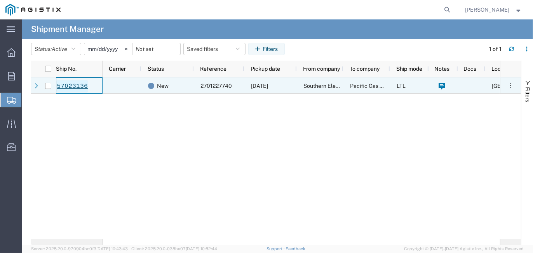
click at [72, 84] on link "57023136" at bounding box center [72, 86] width 32 height 12
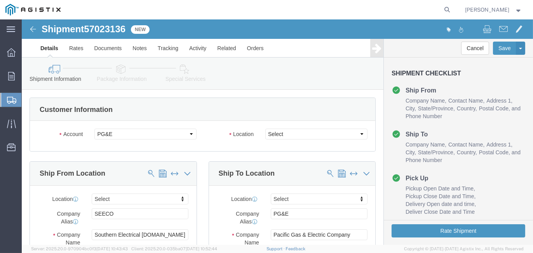
select select
click select "Select All Others [GEOGRAPHIC_DATA] [GEOGRAPHIC_DATA] [GEOGRAPHIC_DATA] [GEOGRA…"
select select "19996"
click select "Select All Others [GEOGRAPHIC_DATA] [GEOGRAPHIC_DATA] [GEOGRAPHIC_DATA] [GEOGRA…"
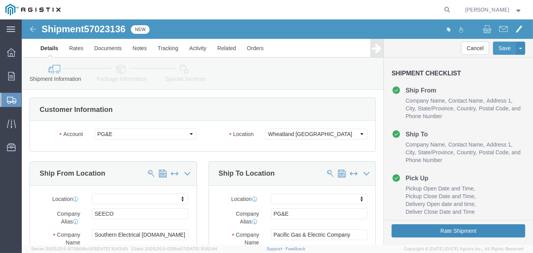
click button "Rate Shipment"
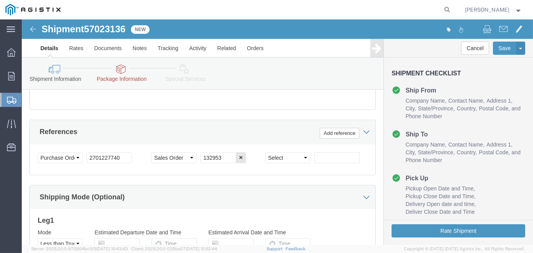
scroll to position [579, 0]
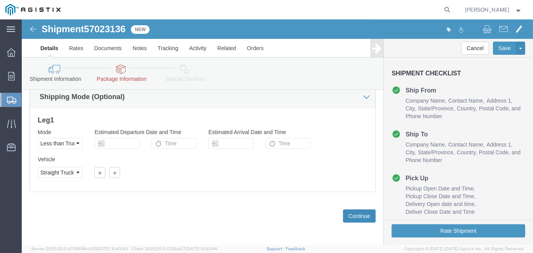
click button "Continue"
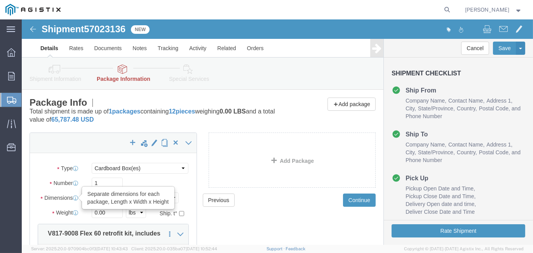
drag, startPoint x: 85, startPoint y: 180, endPoint x: 54, endPoint y: 177, distance: 30.9
click div "Dimensions Separate dimensions for each package, Length x Width x Height Length…"
type input "78"
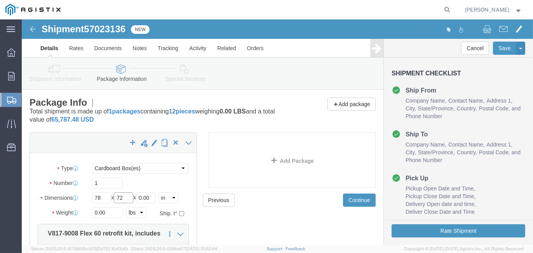
type input "72"
click div "Package Type Select Bulk Bundle(s) Cardboard Box(es) Carton(s) Crate(s) Drum(s)…"
drag, startPoint x: 132, startPoint y: 179, endPoint x: 107, endPoint y: 174, distance: 25.6
click div "Length 78 x Width 72 x Height 0.00 Select cm ft in"
type input "47"
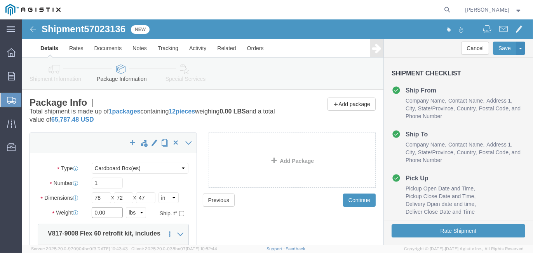
drag, startPoint x: 87, startPoint y: 195, endPoint x: 56, endPoint y: 190, distance: 30.9
click div "Weight 0.00 Select kgs lbs Ship. t°"
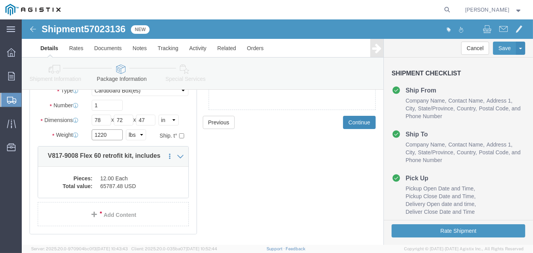
type input "1220"
click button "Continue"
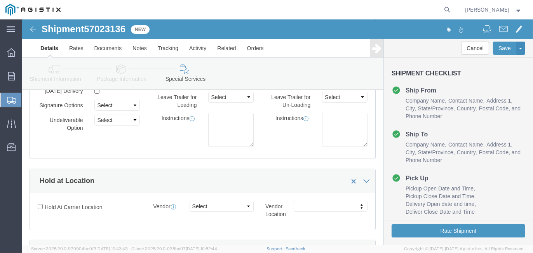
scroll to position [376, 0]
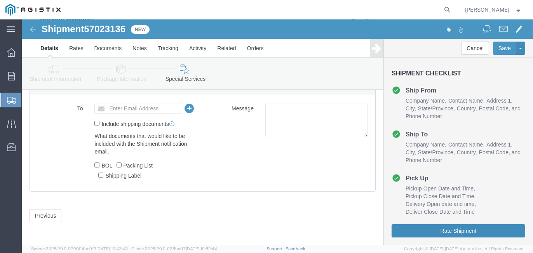
click button "Rate Shipment"
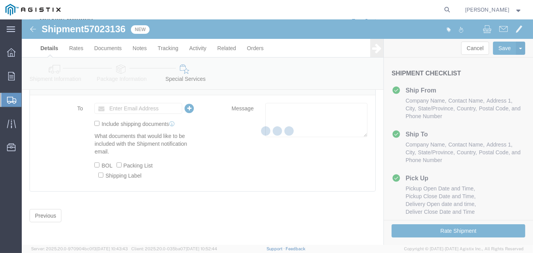
scroll to position [0, 0]
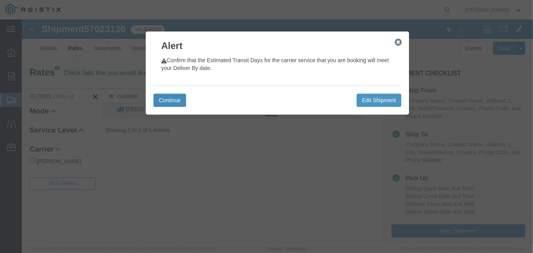
click at [171, 103] on button "Continue" at bounding box center [169, 100] width 33 height 13
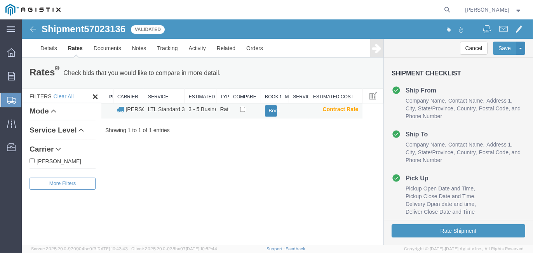
click at [274, 108] on button "Book" at bounding box center [271, 110] width 12 height 11
